Goal: Task Accomplishment & Management: Use online tool/utility

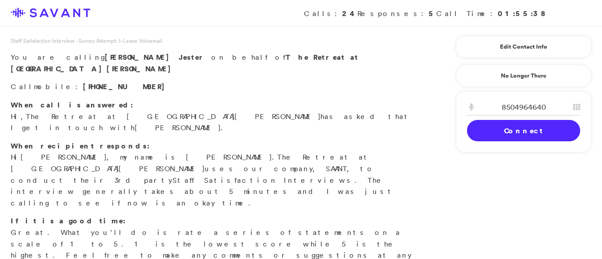
click at [53, 141] on strong "When recipient responds:" at bounding box center [80, 146] width 139 height 10
click at [502, 136] on link "Connect" at bounding box center [523, 130] width 113 height 21
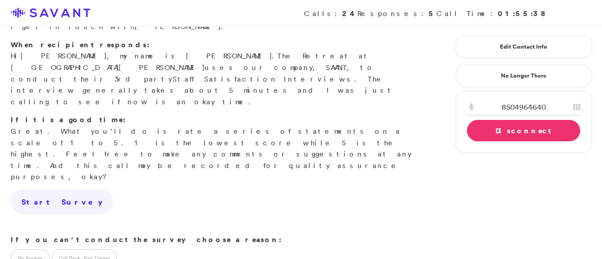
scroll to position [113, 0]
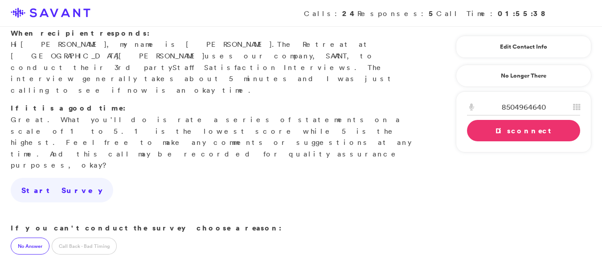
click at [13, 238] on label "No Answer" at bounding box center [30, 246] width 39 height 17
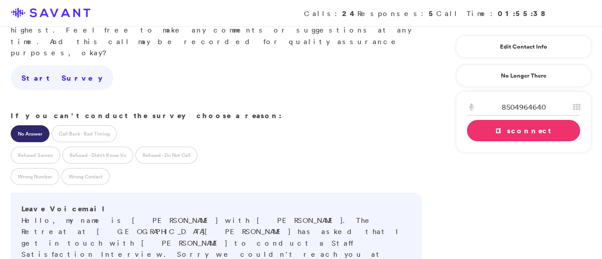
scroll to position [226, 0]
click at [476, 129] on link "Disconnect" at bounding box center [523, 130] width 113 height 21
